Goal: Task Accomplishment & Management: Manage account settings

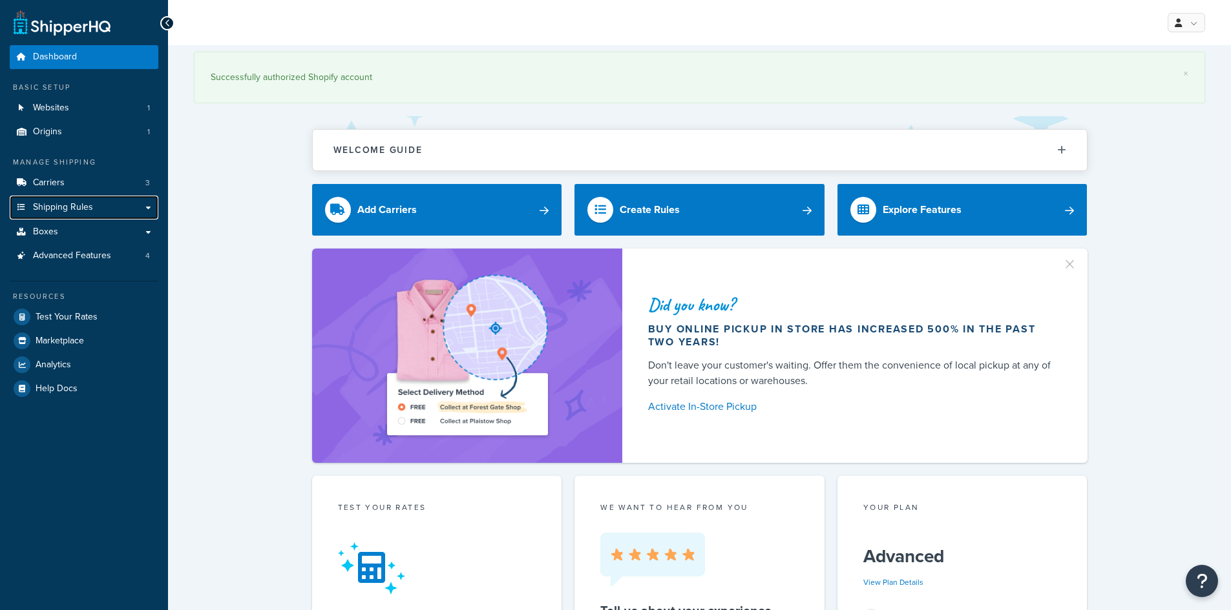
click at [104, 204] on link "Shipping Rules" at bounding box center [84, 208] width 149 height 24
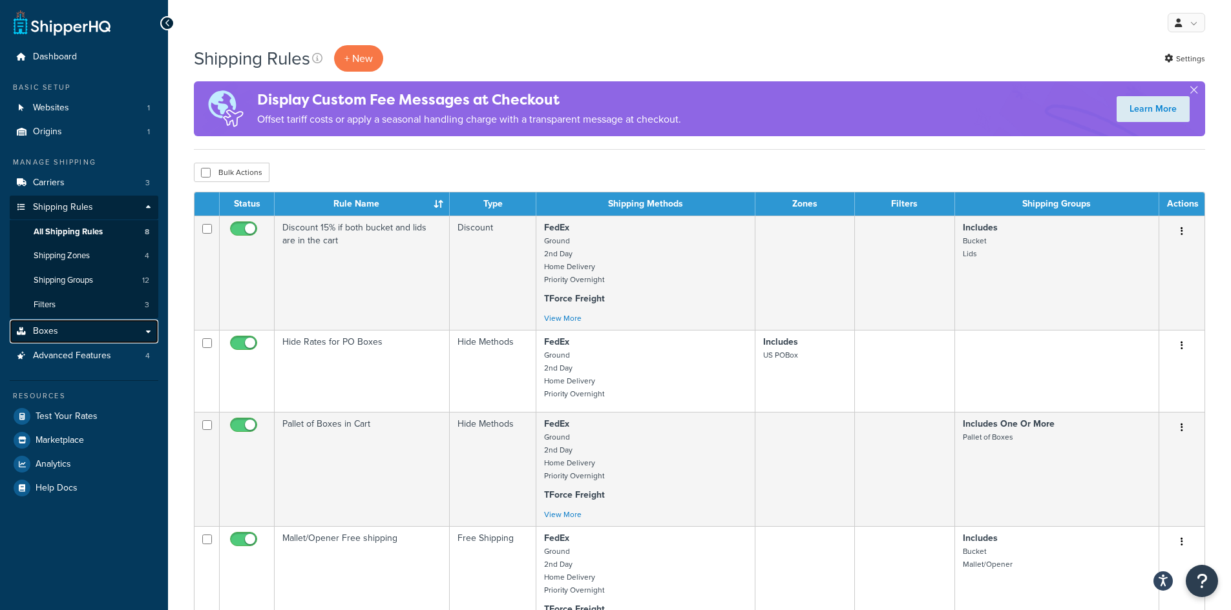
click at [39, 327] on span "Boxes" at bounding box center [45, 331] width 25 height 11
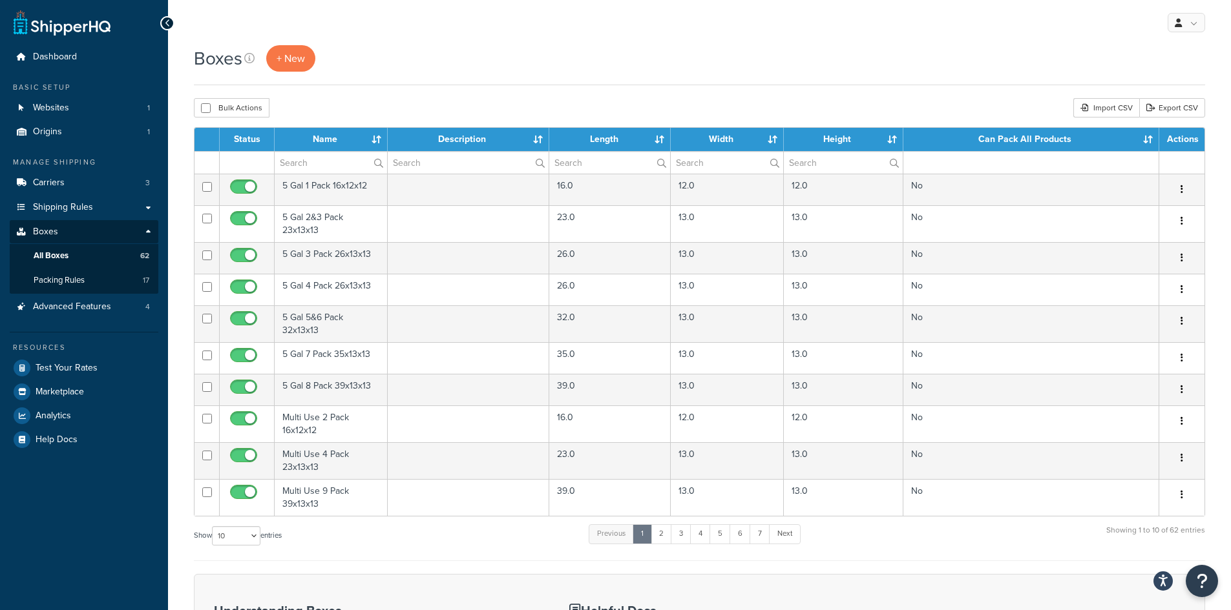
click at [428, 59] on div "Boxes + New" at bounding box center [699, 58] width 1011 height 26
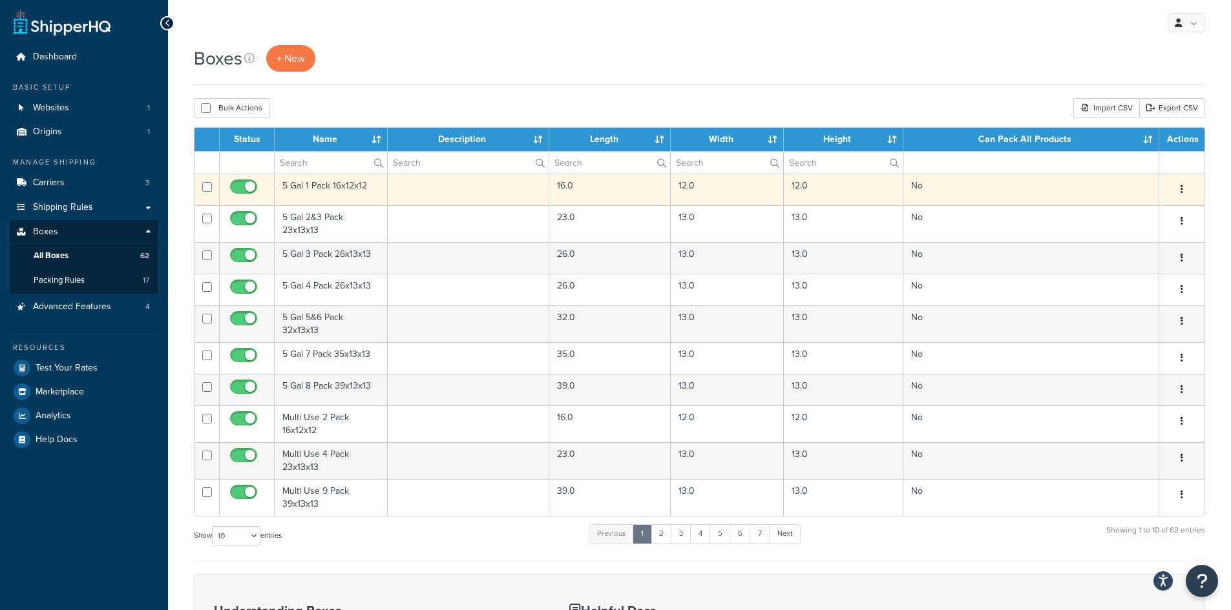
click at [329, 186] on td "5 Gal 1 Pack 16x12x12" at bounding box center [331, 190] width 113 height 32
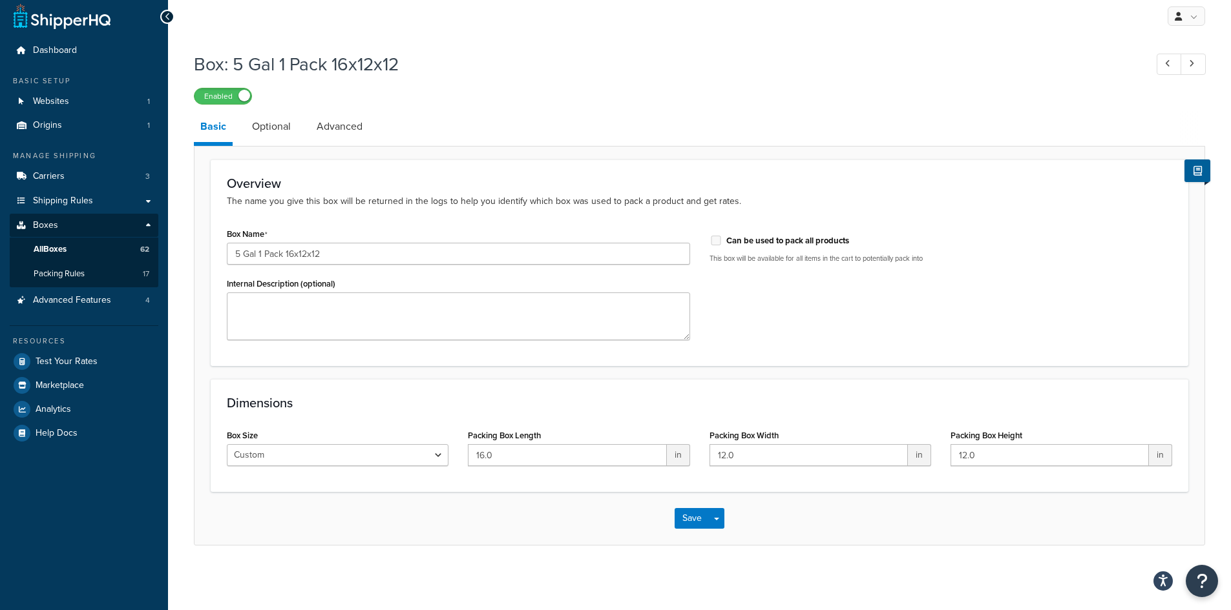
scroll to position [8, 0]
click at [281, 132] on link "Optional" at bounding box center [271, 126] width 52 height 31
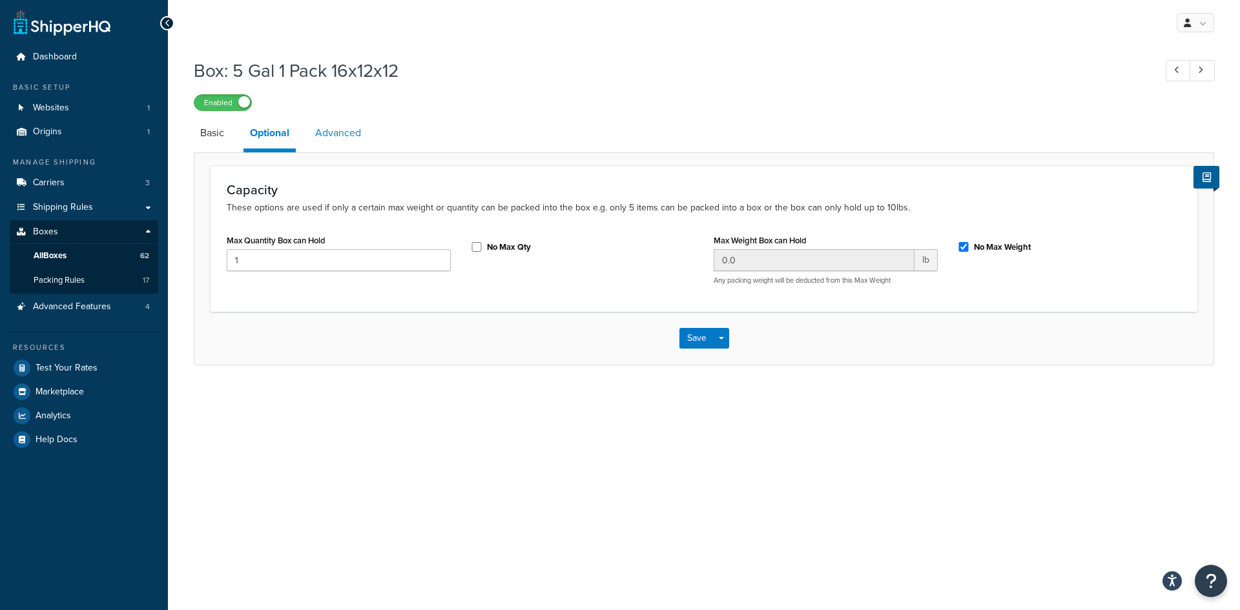
click at [329, 129] on link "Advanced" at bounding box center [338, 133] width 59 height 31
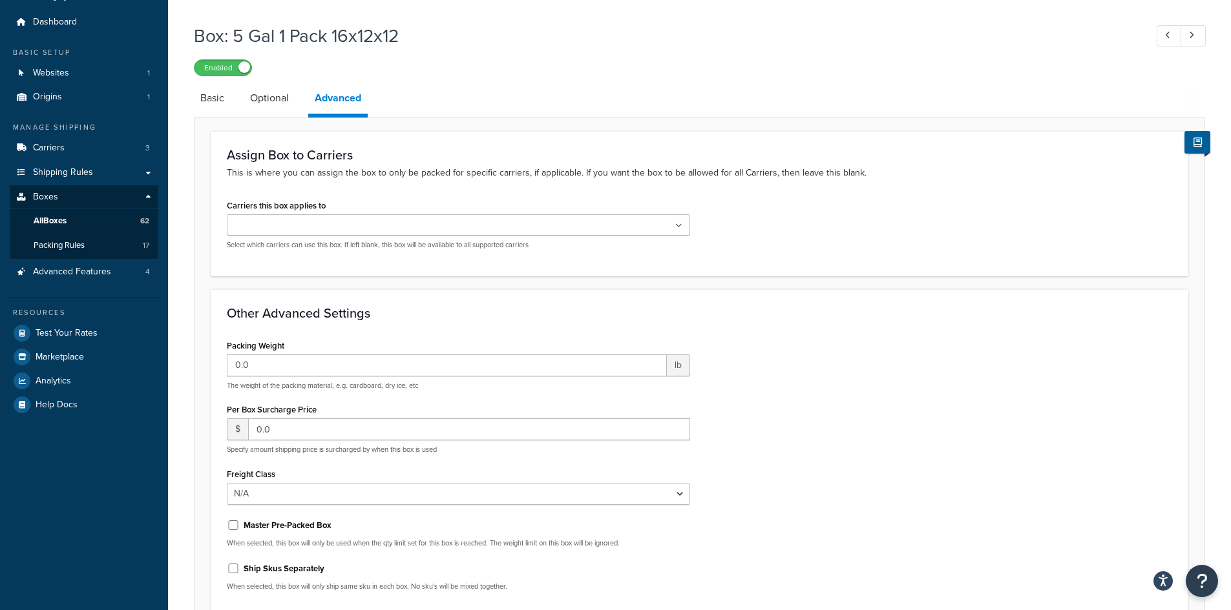
scroll to position [65, 0]
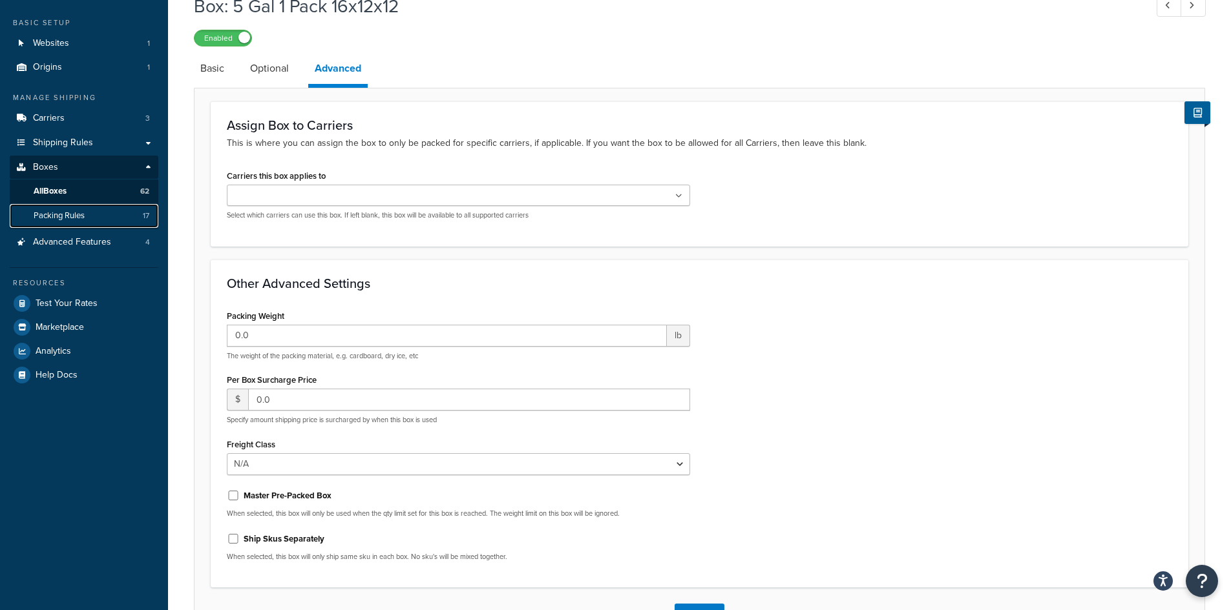
click at [59, 212] on span "Packing Rules" at bounding box center [59, 216] width 51 height 11
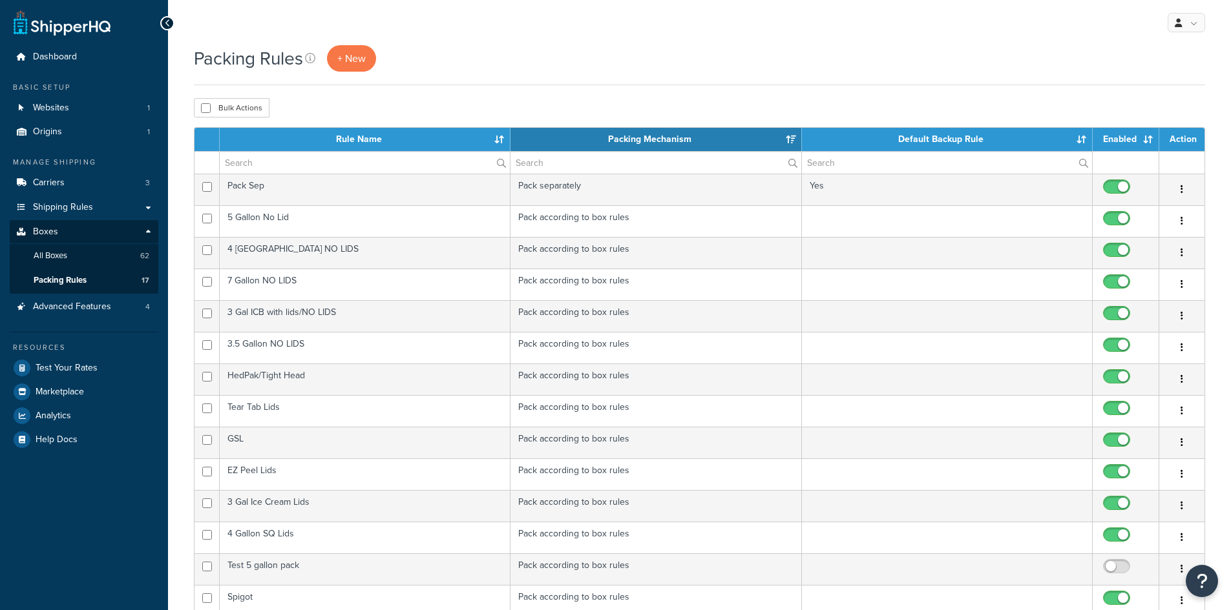
select select "15"
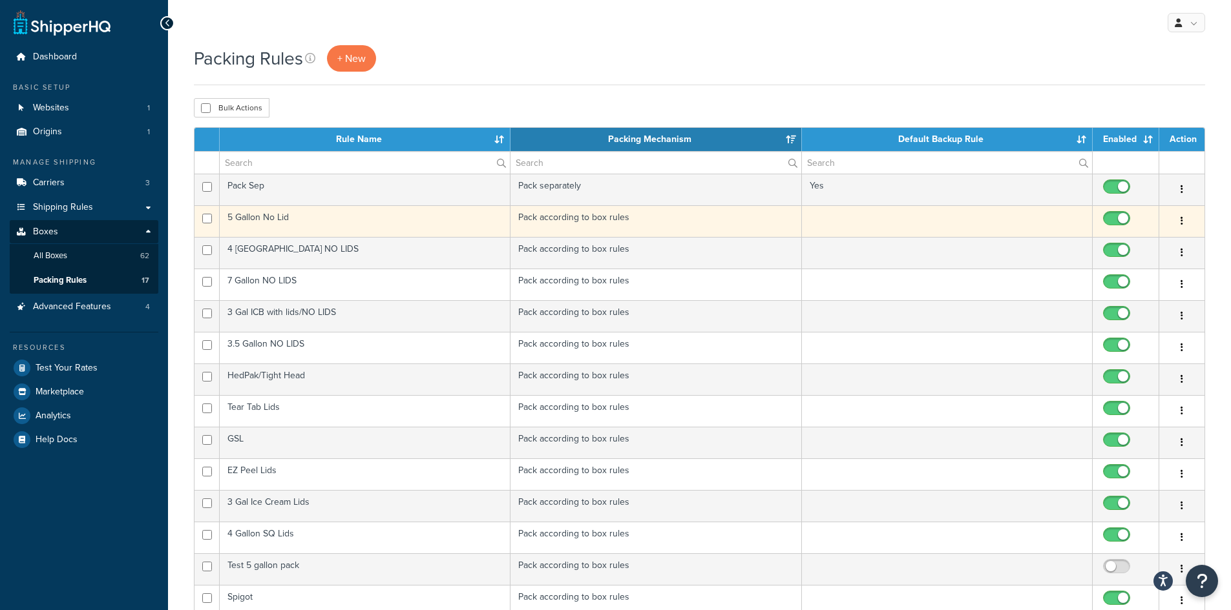
click at [266, 219] on td "5 Gallon No Lid" at bounding box center [365, 221] width 291 height 32
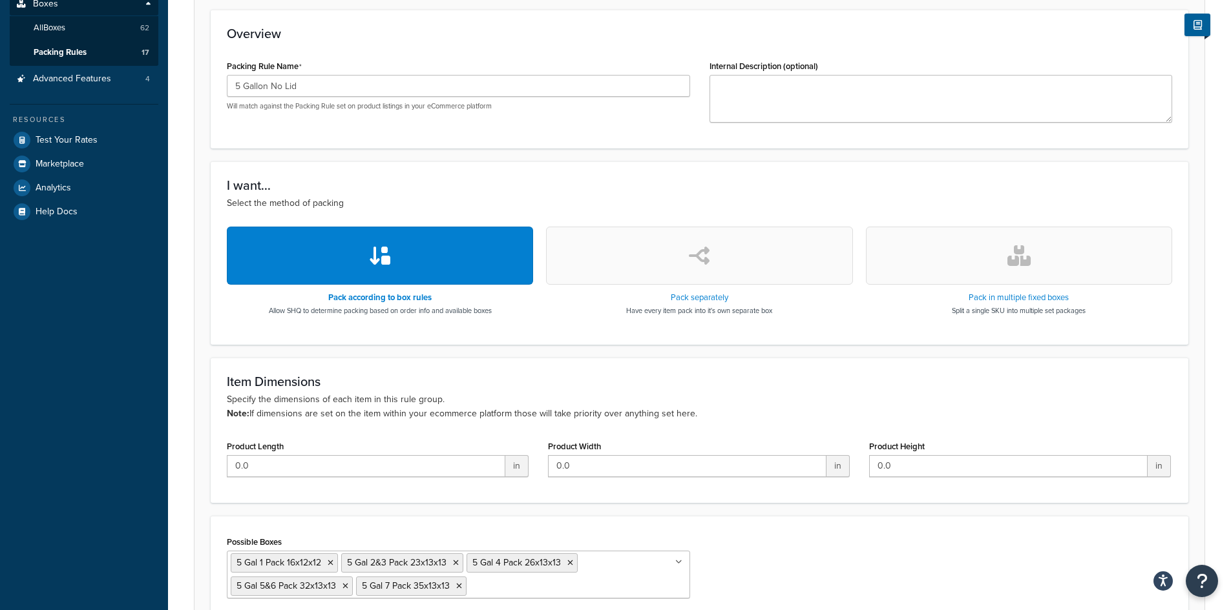
scroll to position [258, 0]
